Goal: Task Accomplishment & Management: Manage account settings

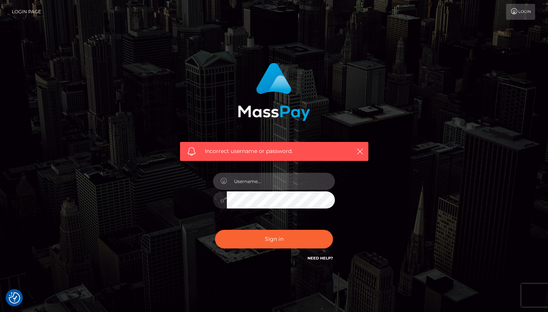
type input "amureva3@gmail.com"
click at [274, 239] on button "Sign in" at bounding box center [274, 239] width 118 height 19
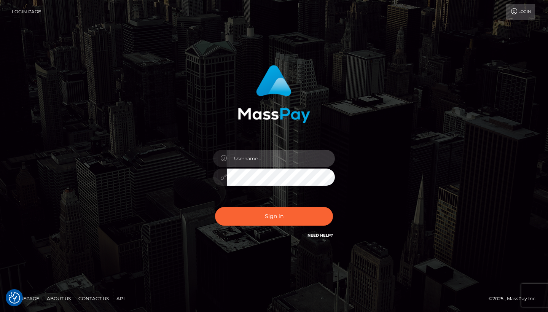
type input "[EMAIL_ADDRESS][DOMAIN_NAME]"
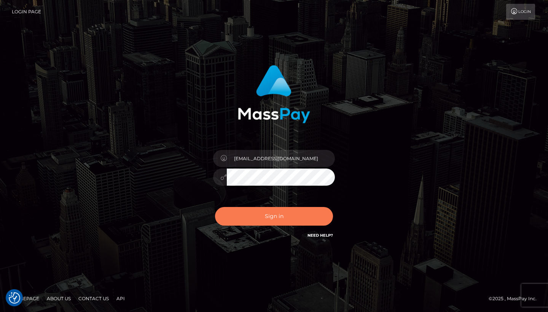
click at [279, 218] on button "Sign in" at bounding box center [274, 216] width 118 height 19
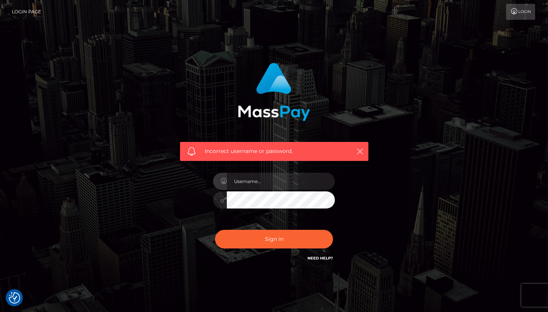
click at [395, 184] on div "Incorrect username or password." at bounding box center [274, 166] width 434 height 219
